Goal: Transaction & Acquisition: Purchase product/service

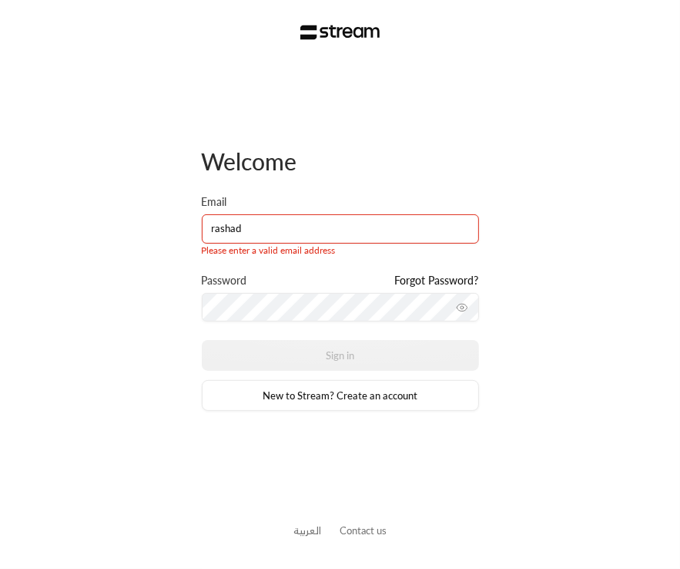
click at [462, 307] on icon "toggle password visibility" at bounding box center [462, 307] width 12 height 12
click at [322, 222] on input "rashad" at bounding box center [340, 228] width 277 height 29
type input "waleed+1@streampay.sa"
